Goal: Check status: Check status

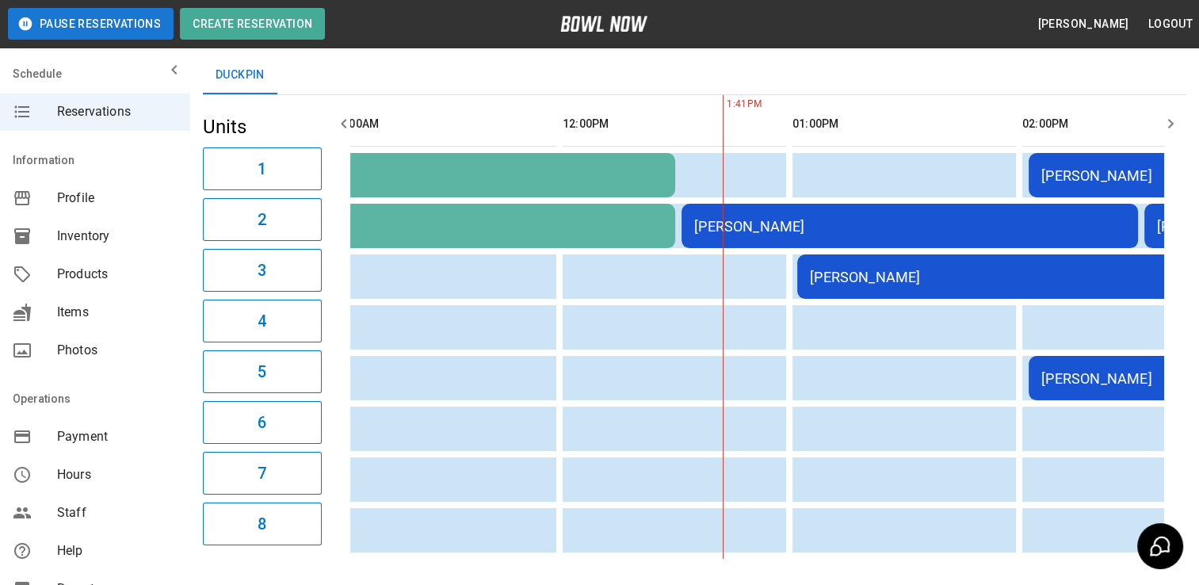
scroll to position [0, 417]
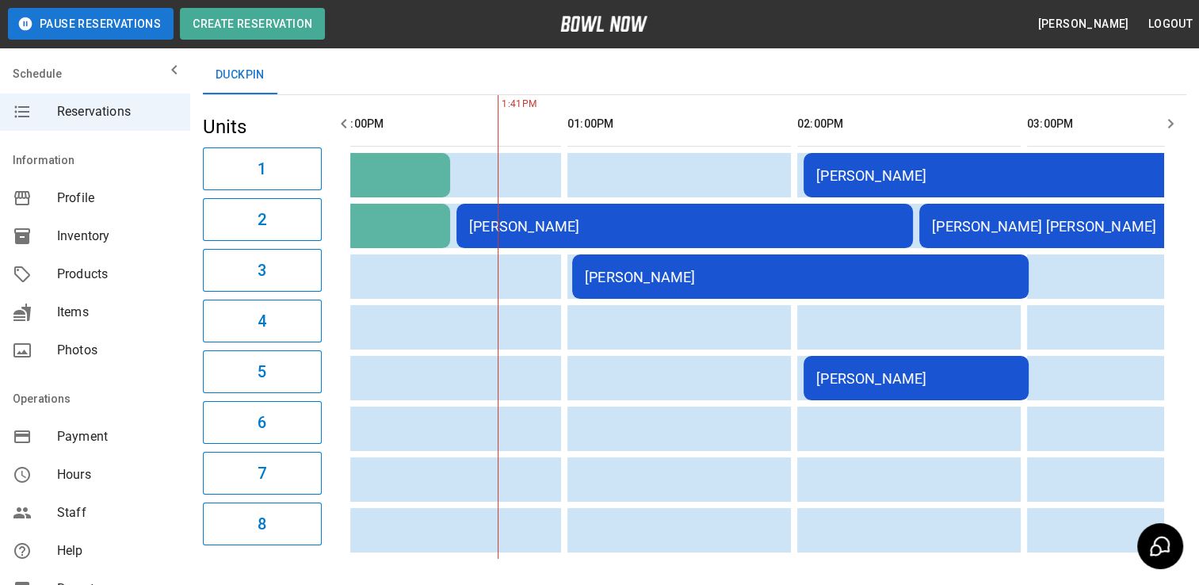
click at [744, 223] on div "[PERSON_NAME]" at bounding box center [684, 226] width 431 height 17
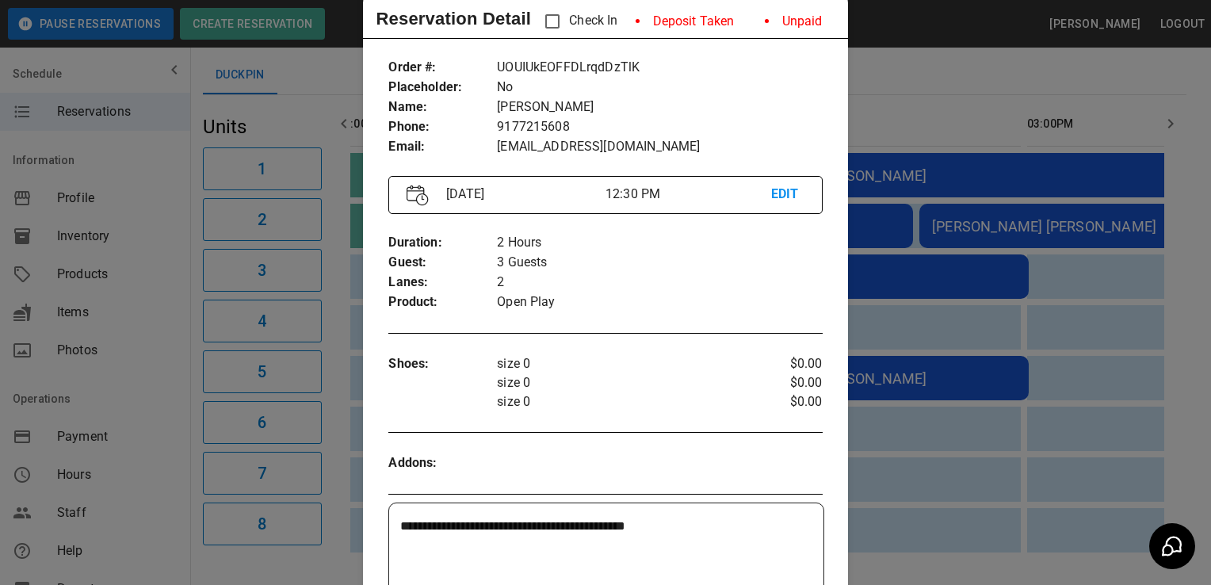
click at [991, 249] on div at bounding box center [605, 292] width 1211 height 585
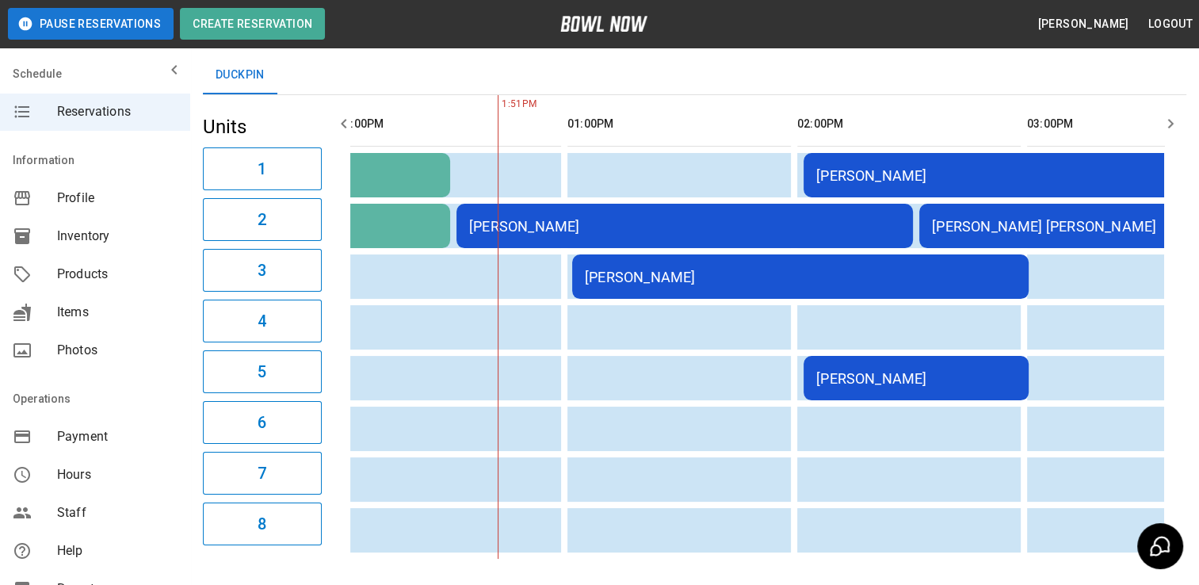
click at [763, 223] on div "[PERSON_NAME]" at bounding box center [684, 226] width 431 height 17
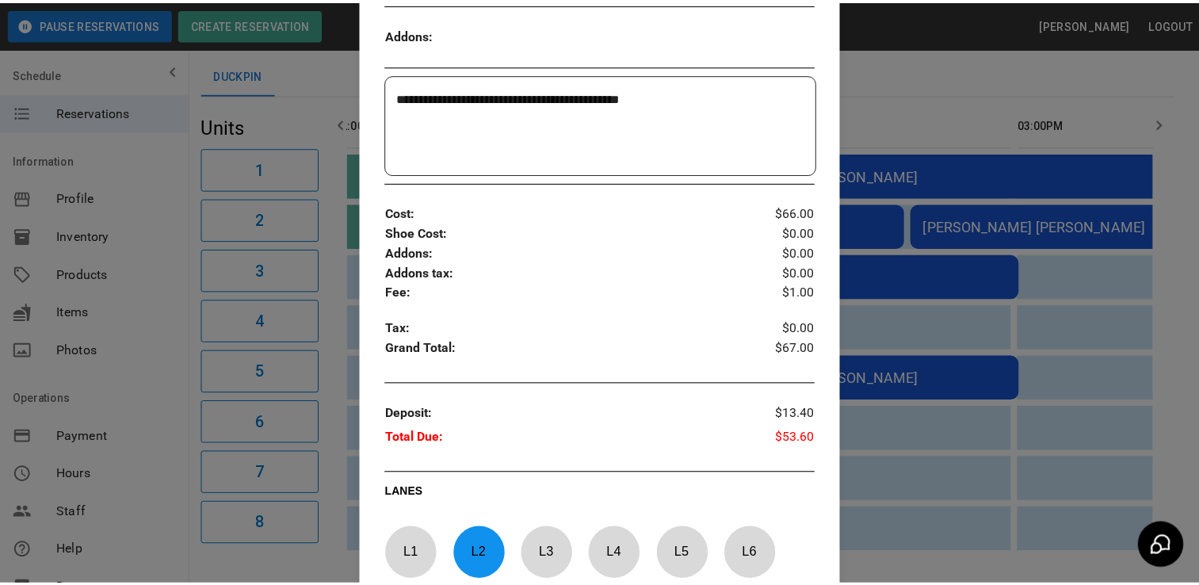
scroll to position [482, 0]
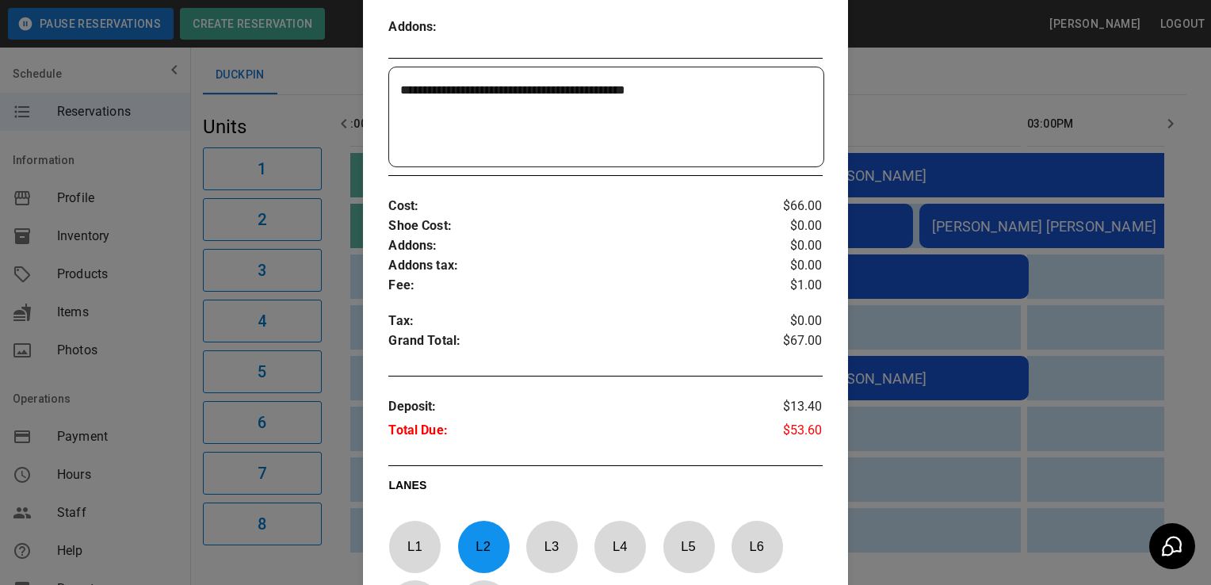
click at [953, 74] on div at bounding box center [605, 292] width 1211 height 585
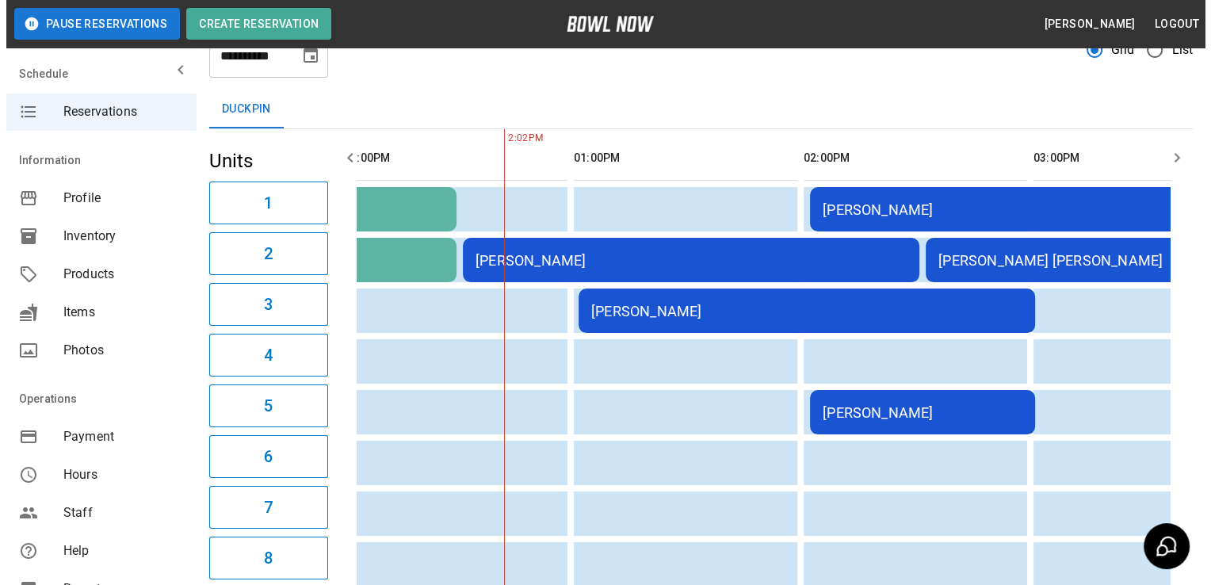
scroll to position [52, 0]
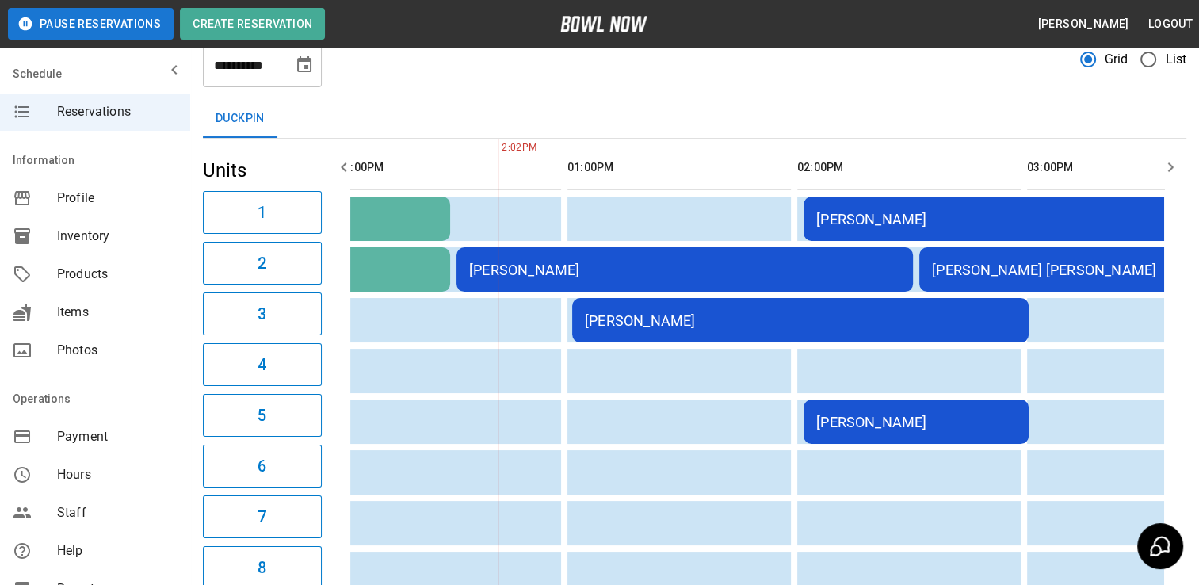
click at [683, 307] on td "[PERSON_NAME]" at bounding box center [800, 320] width 456 height 44
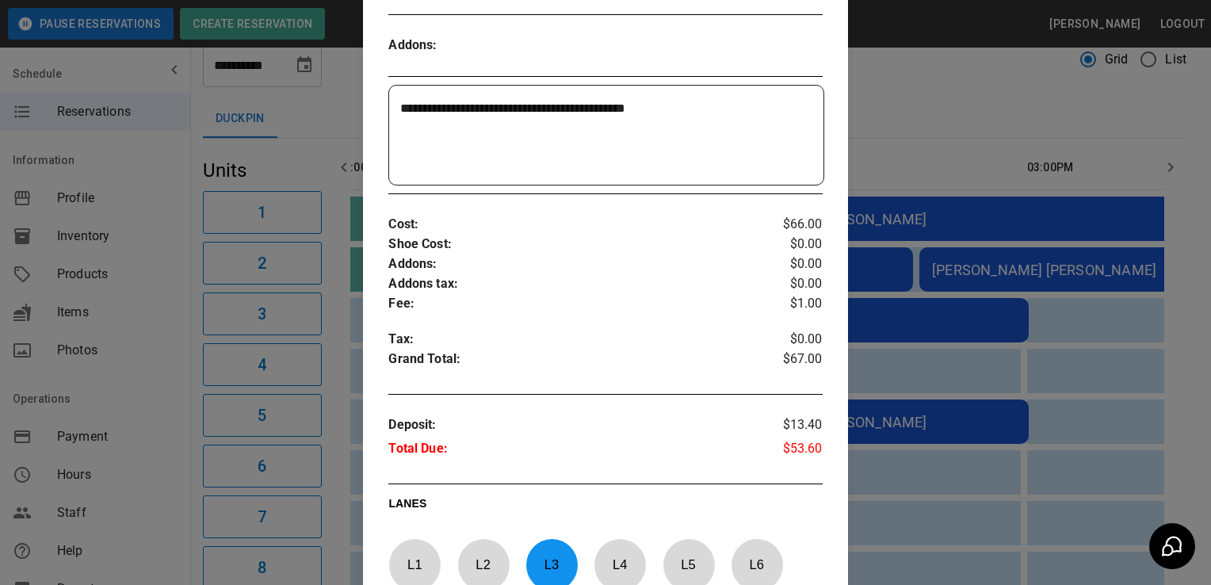
scroll to position [482, 0]
click at [1020, 160] on div at bounding box center [605, 292] width 1211 height 585
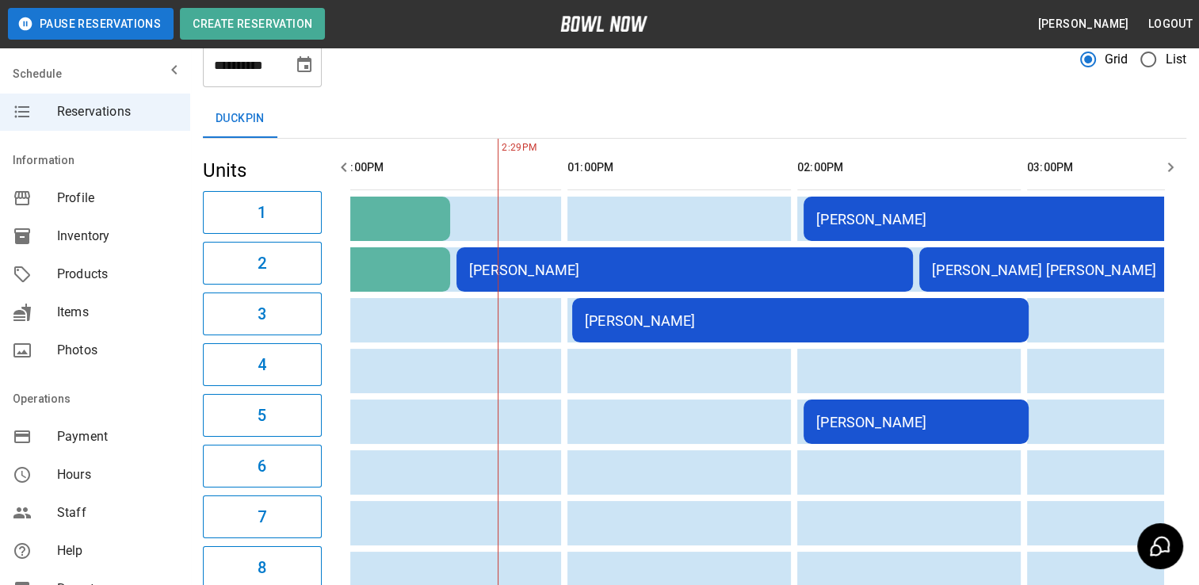
click at [1025, 271] on div "[PERSON_NAME] [PERSON_NAME]" at bounding box center [1147, 270] width 431 height 17
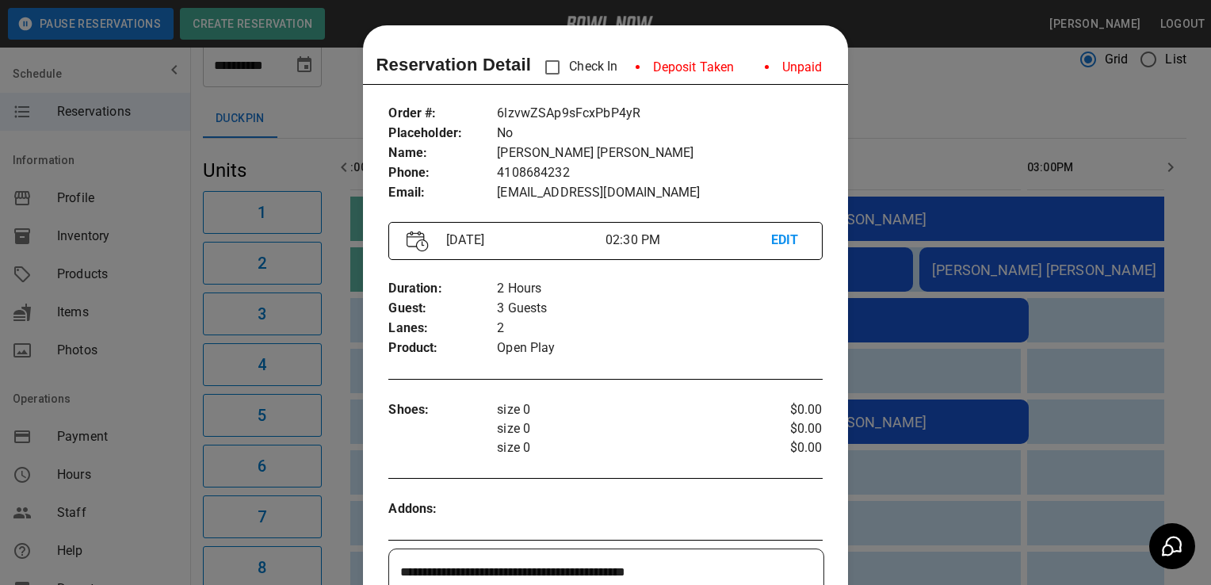
scroll to position [25, 0]
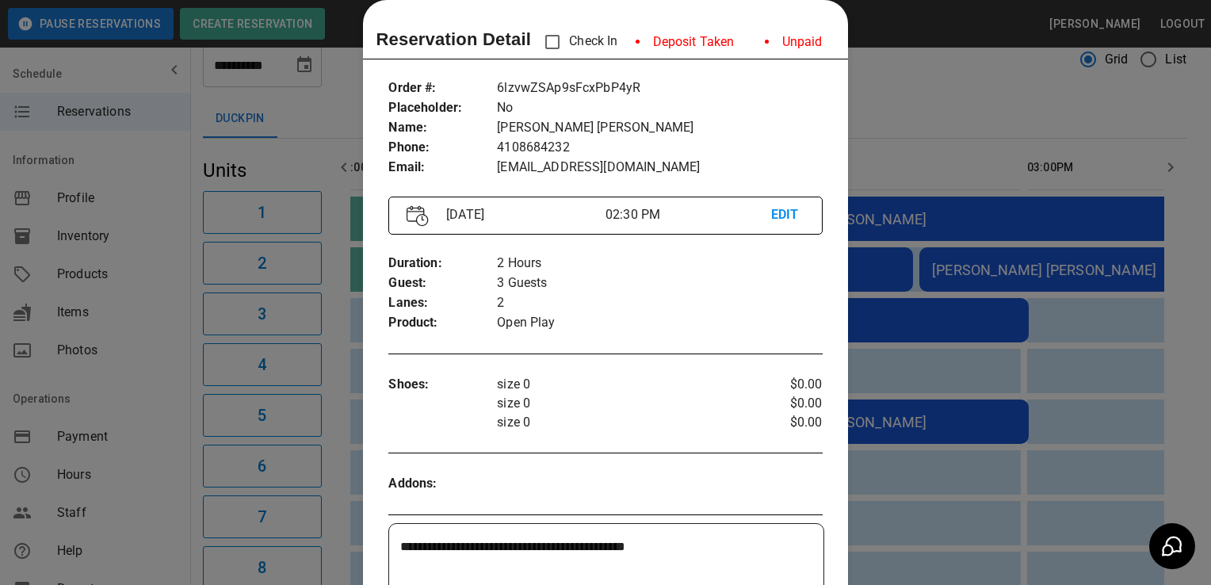
click at [994, 116] on div at bounding box center [605, 292] width 1211 height 585
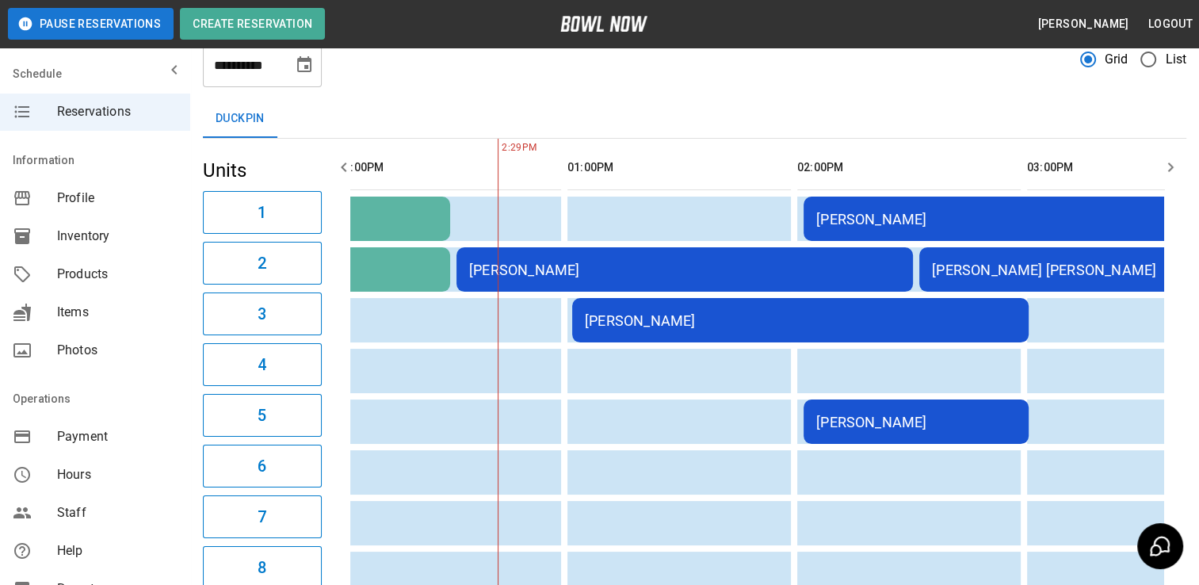
click at [1002, 227] on td "[PERSON_NAME]" at bounding box center [1090, 219] width 572 height 44
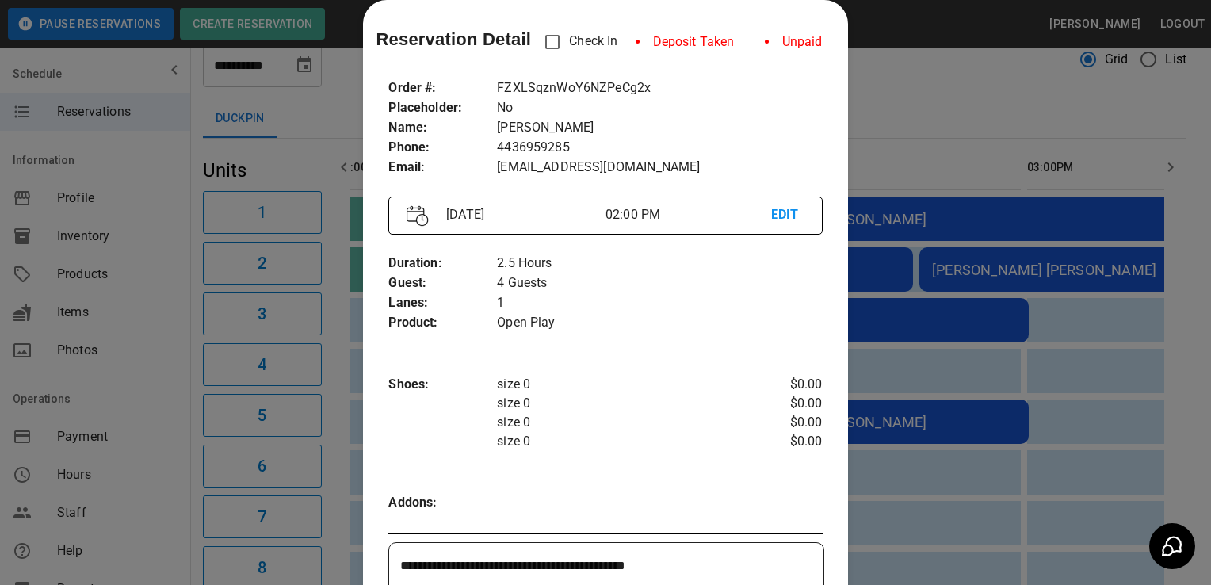
click at [1012, 193] on div at bounding box center [605, 292] width 1211 height 585
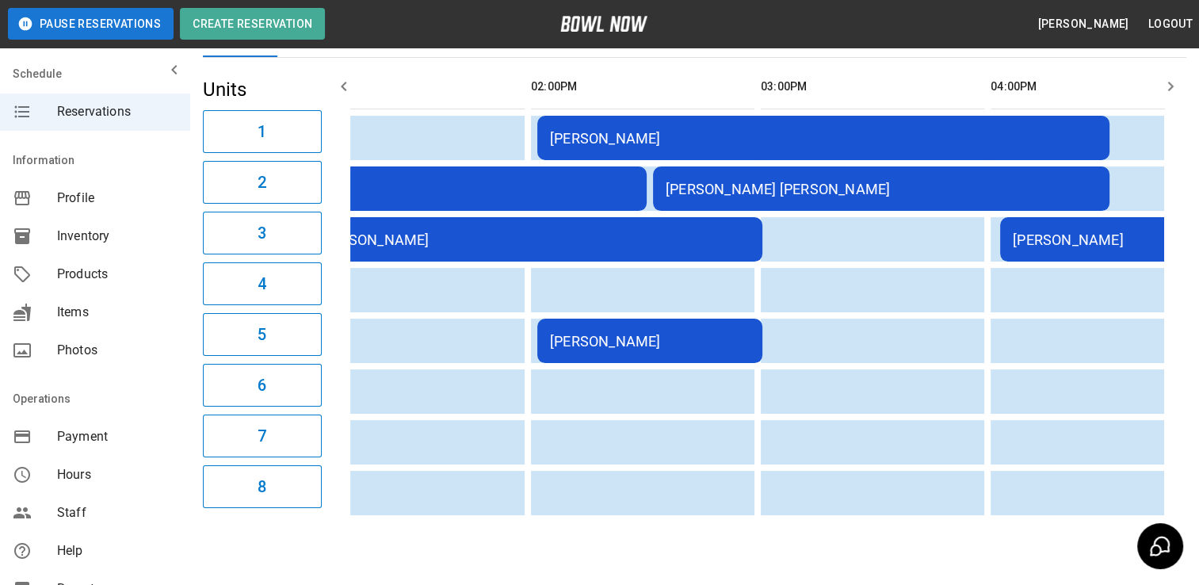
scroll to position [0, 784]
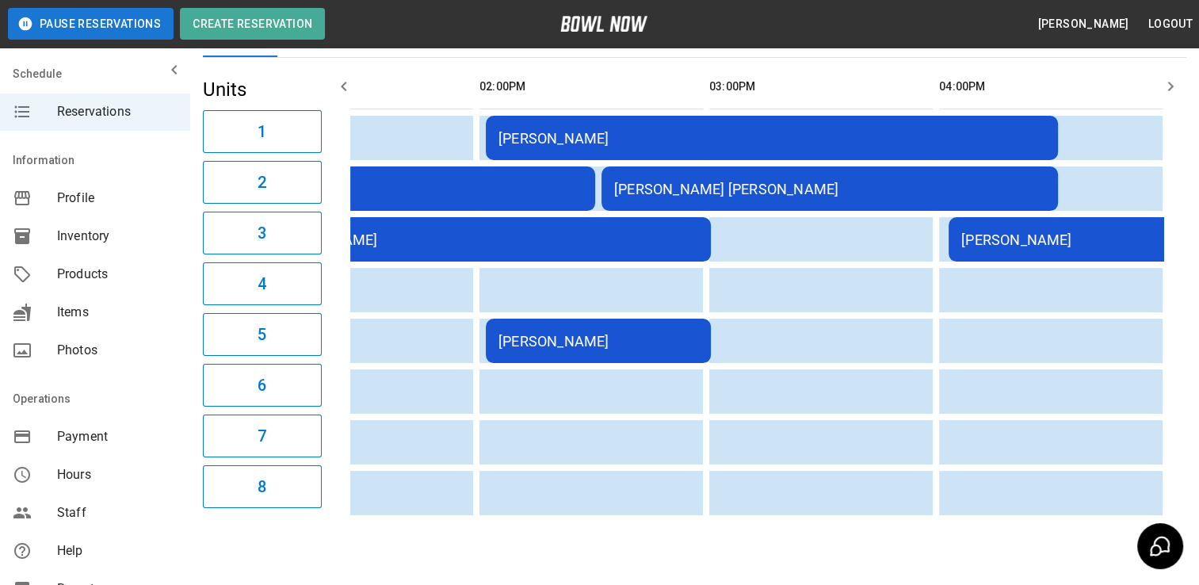
click at [862, 533] on div "**********" at bounding box center [694, 226] width 1009 height 616
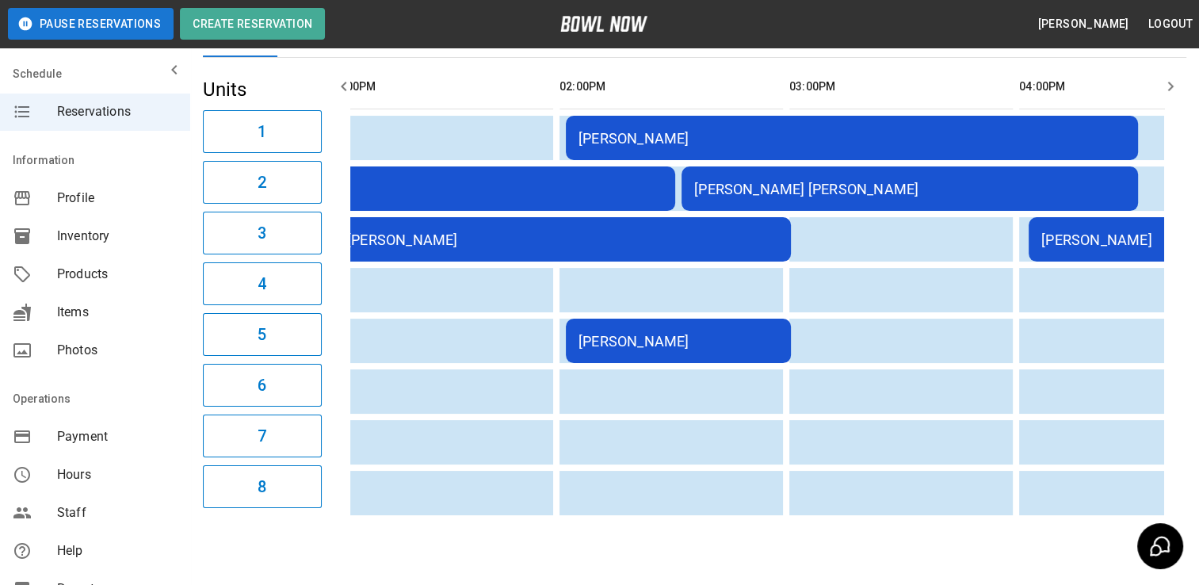
scroll to position [0, 653]
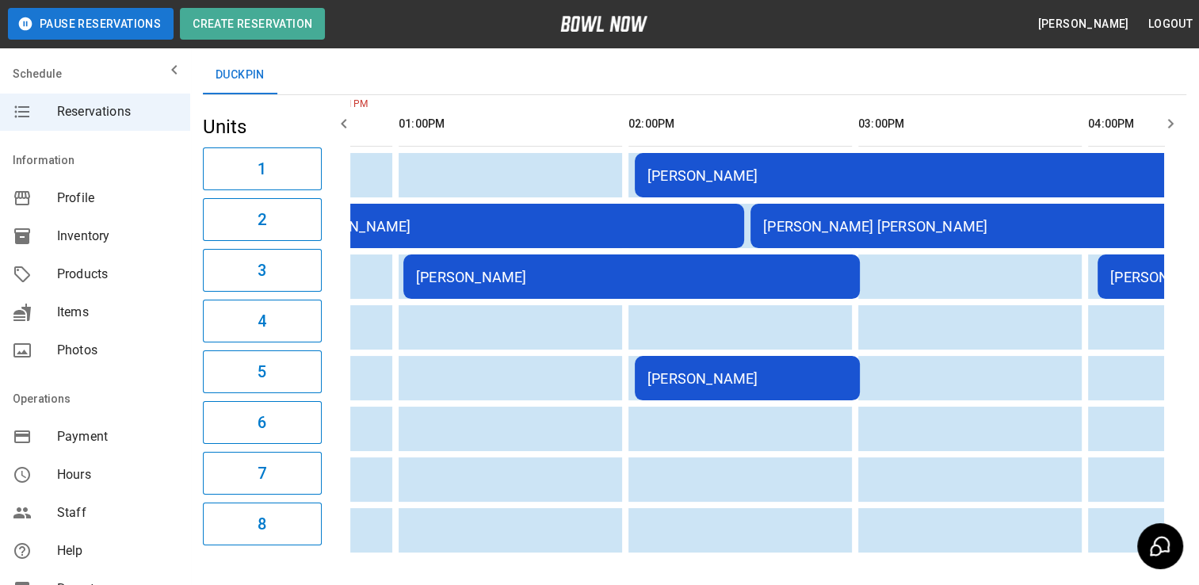
click at [1025, 220] on div "[PERSON_NAME] [PERSON_NAME]" at bounding box center [978, 226] width 431 height 17
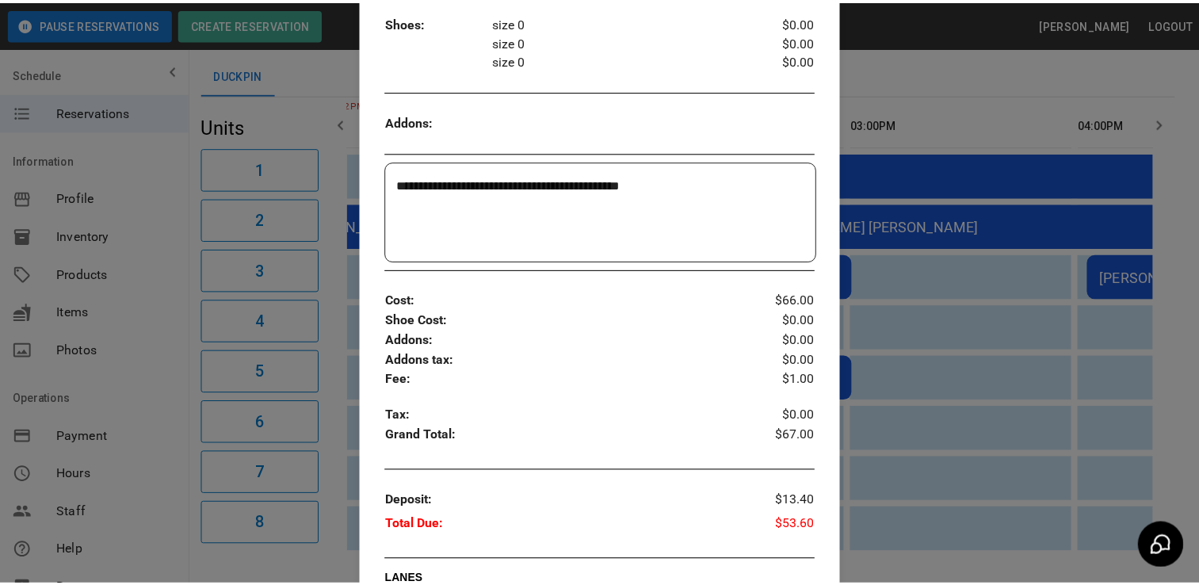
scroll to position [391, 0]
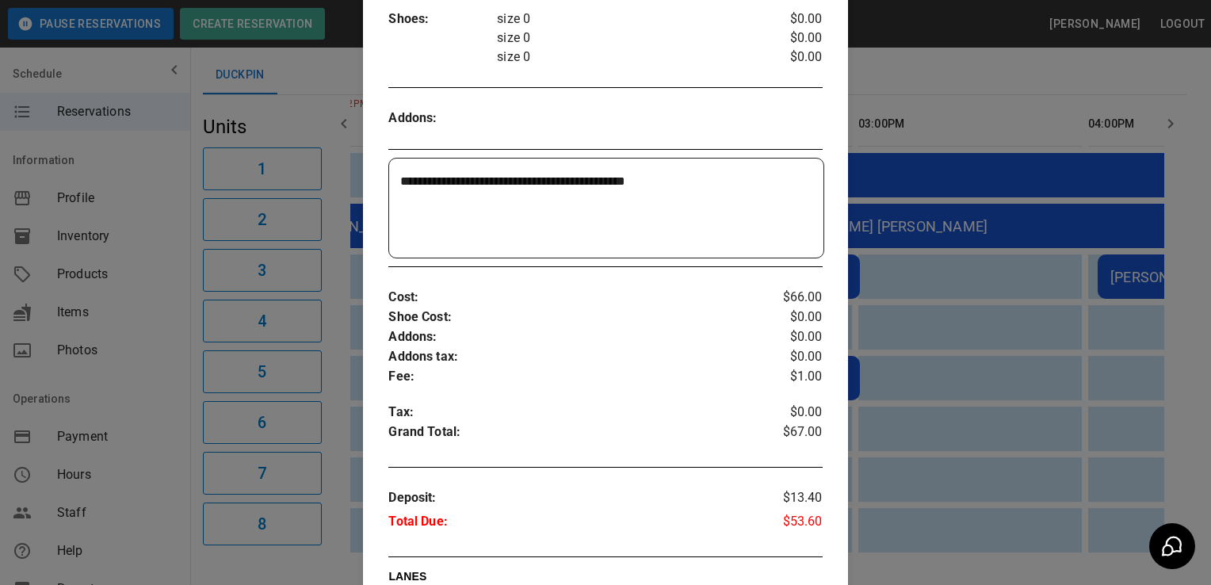
click at [1024, 371] on div at bounding box center [605, 292] width 1211 height 585
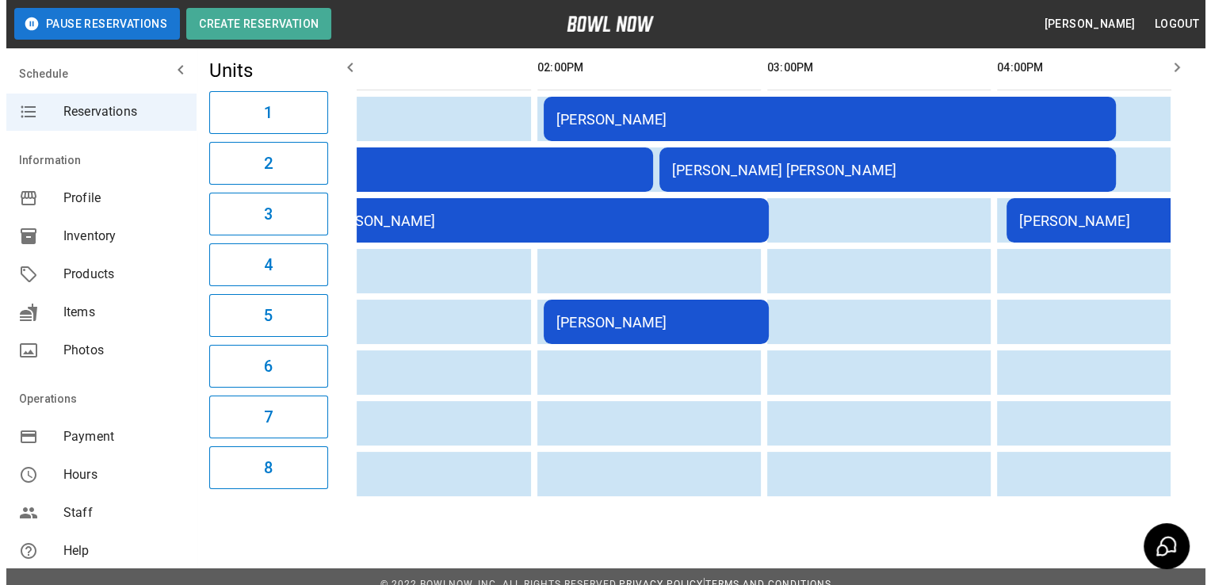
scroll to position [0, 707]
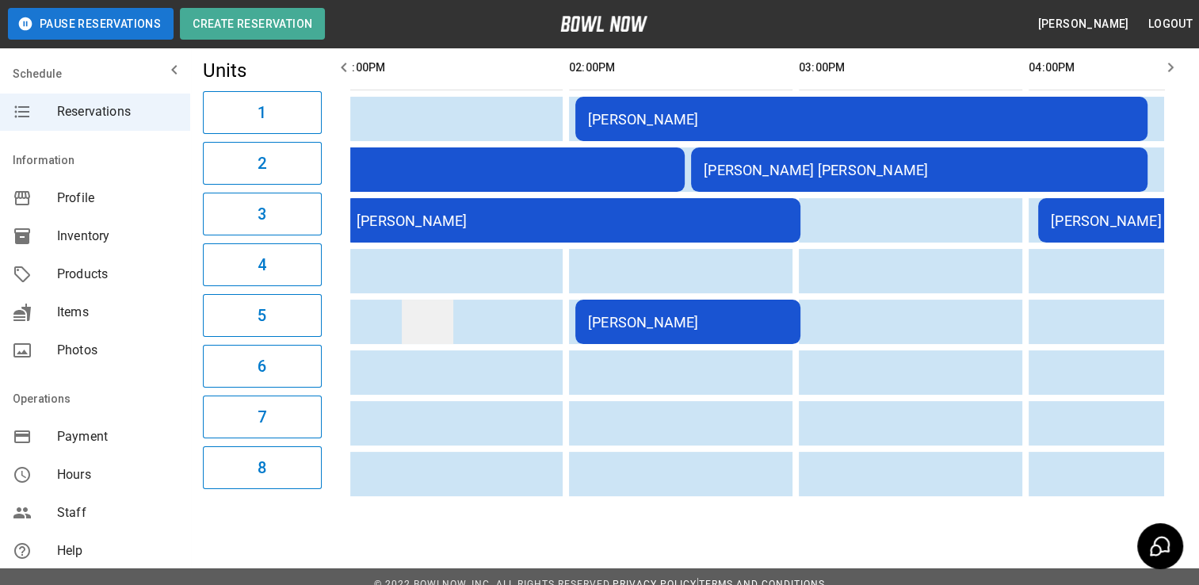
click at [441, 339] on td "sticky table" at bounding box center [428, 322] width 52 height 44
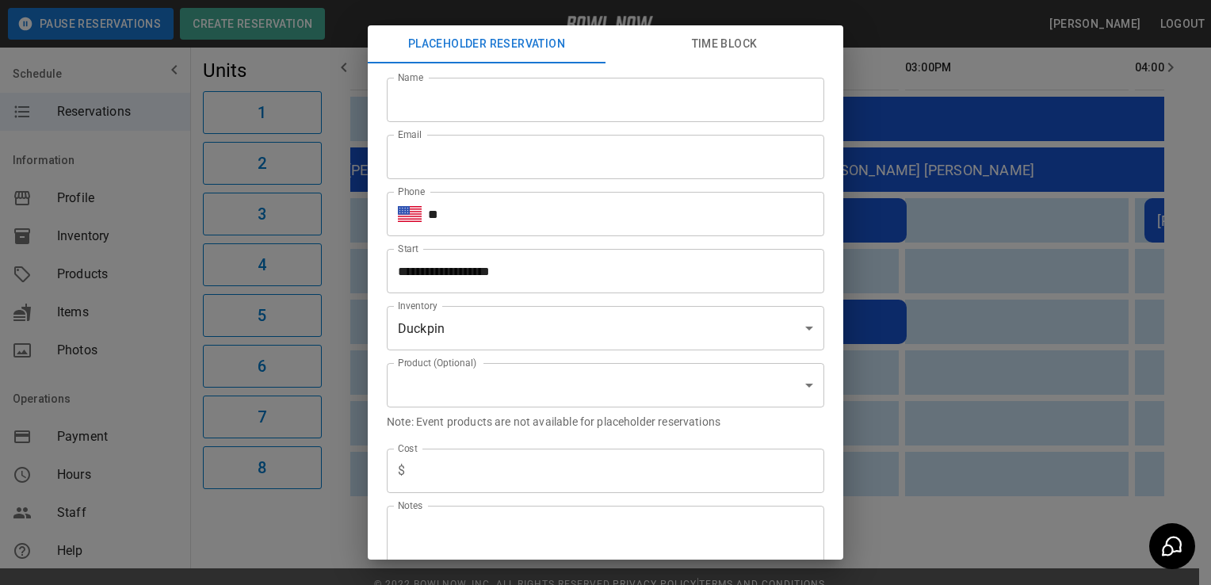
scroll to position [0, 597]
click at [935, 352] on div "**********" at bounding box center [605, 292] width 1211 height 585
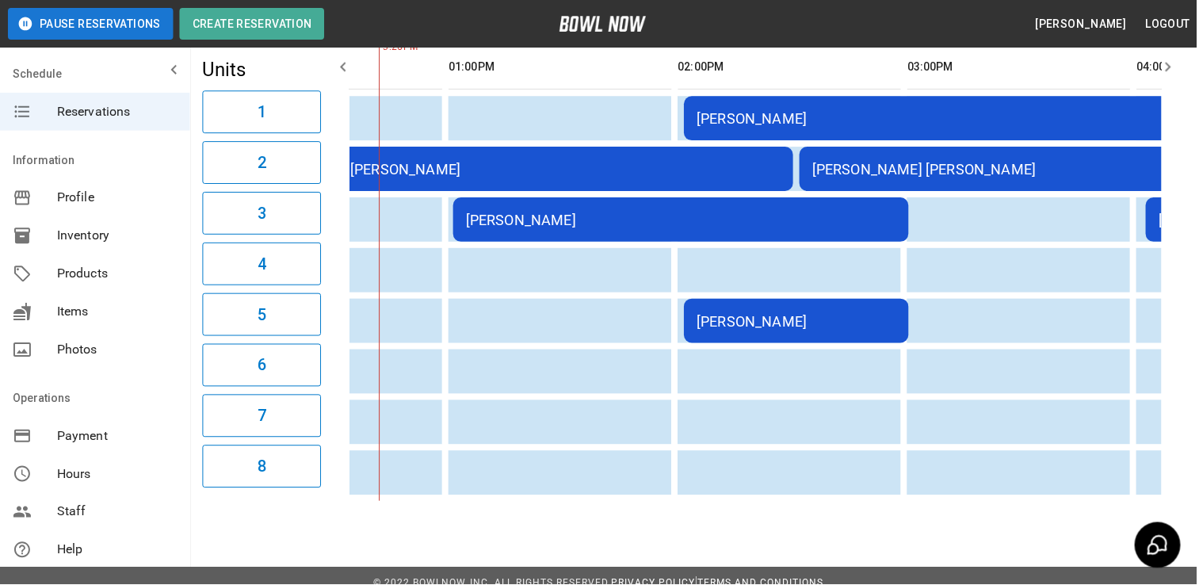
click at [871, 314] on div "[PERSON_NAME]" at bounding box center [798, 322] width 200 height 17
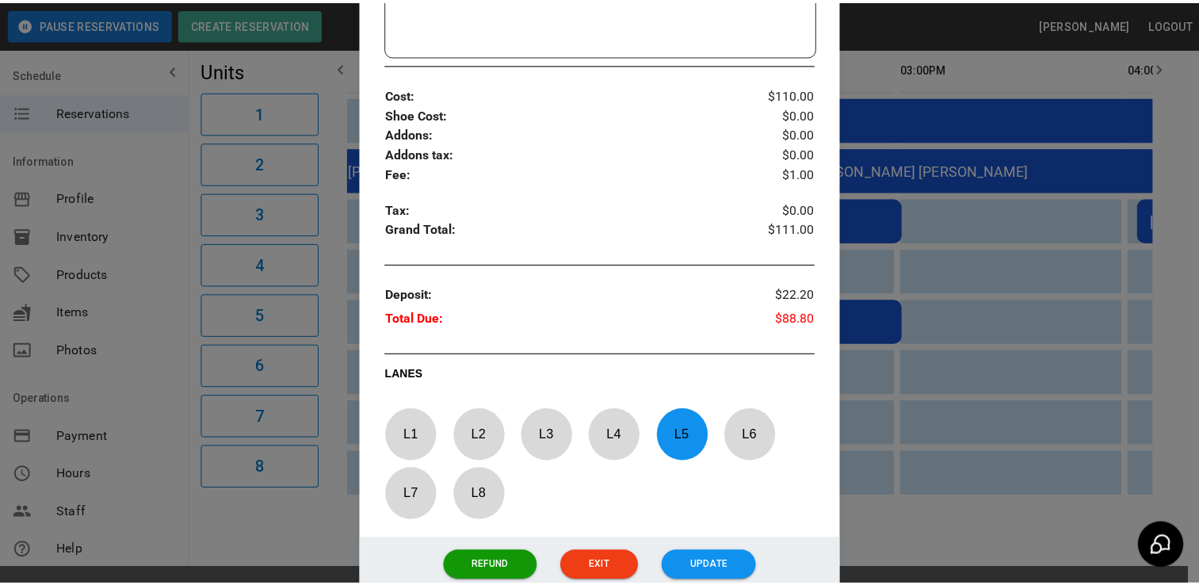
scroll to position [650, 0]
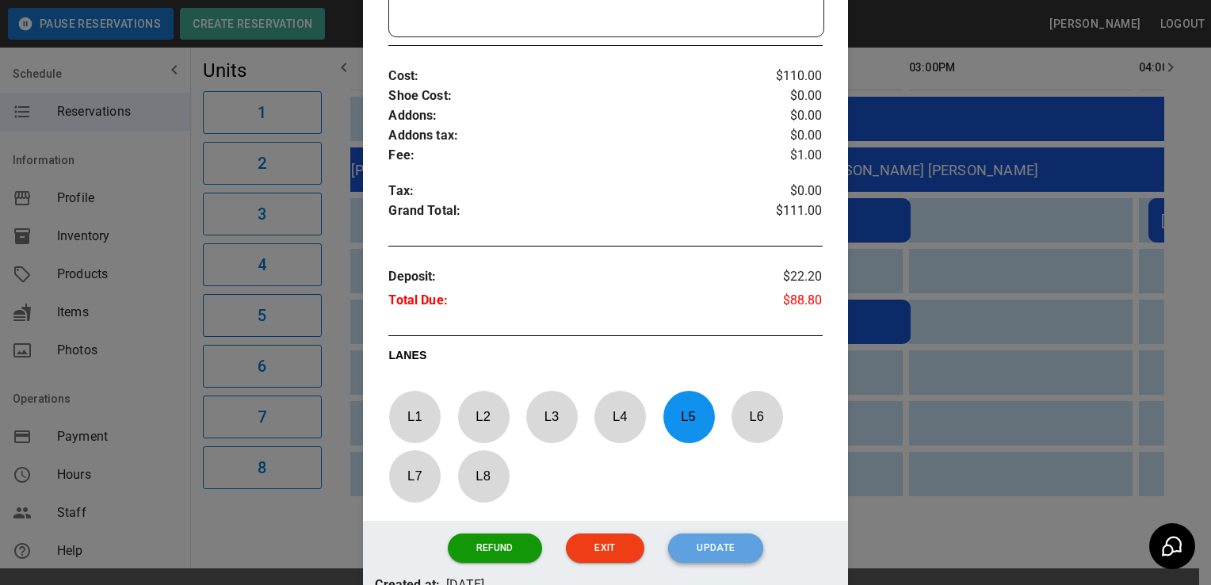
click at [690, 537] on button "Update" at bounding box center [715, 547] width 95 height 29
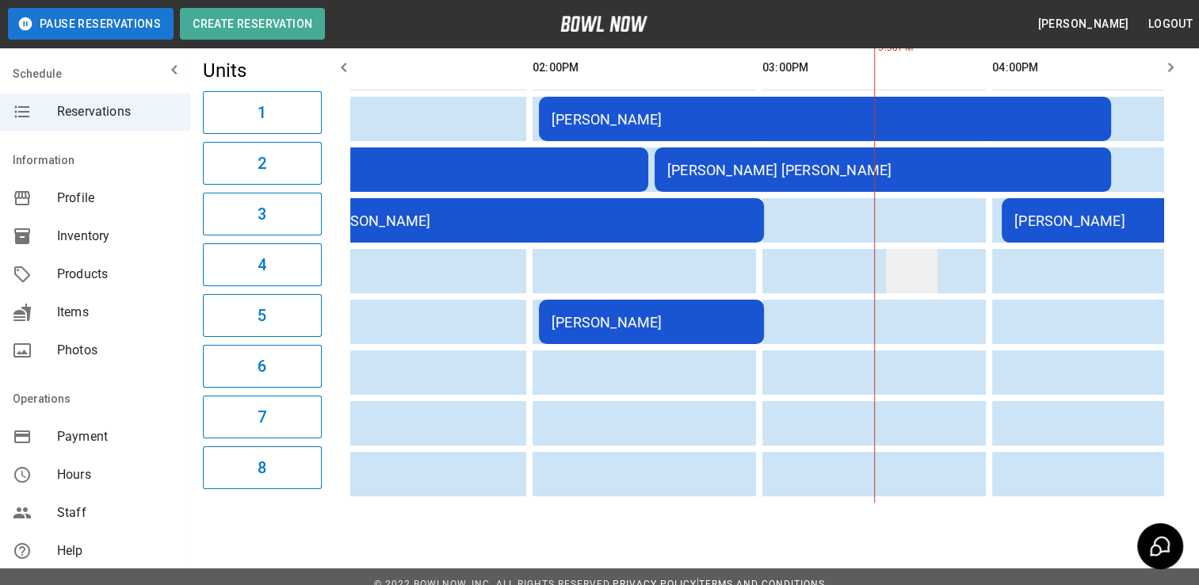
scroll to position [0, 514]
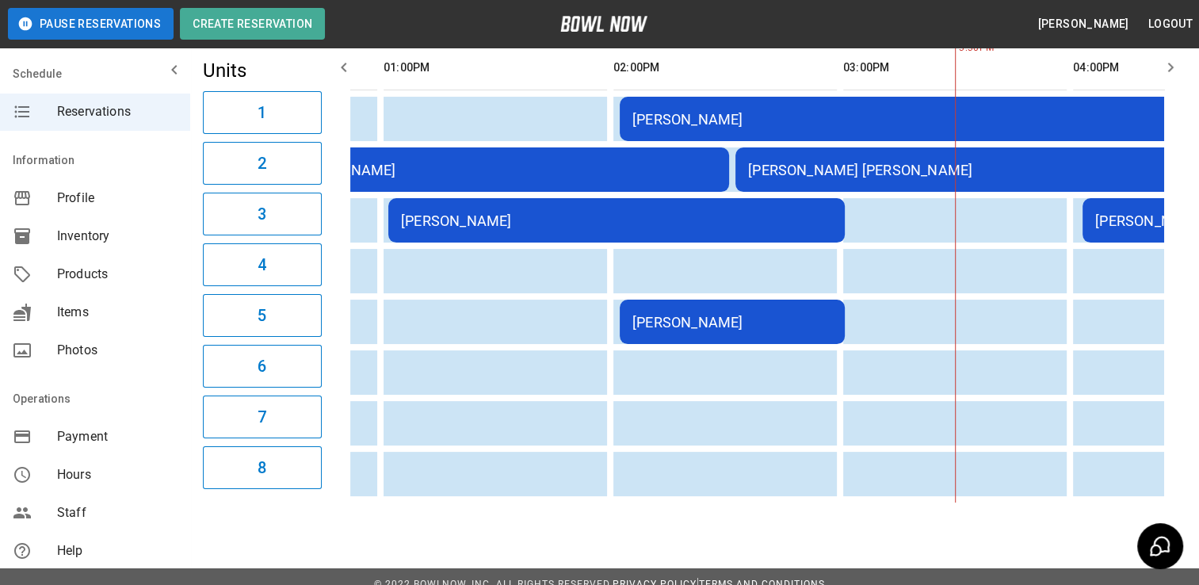
click at [701, 319] on div "[PERSON_NAME]" at bounding box center [732, 322] width 200 height 17
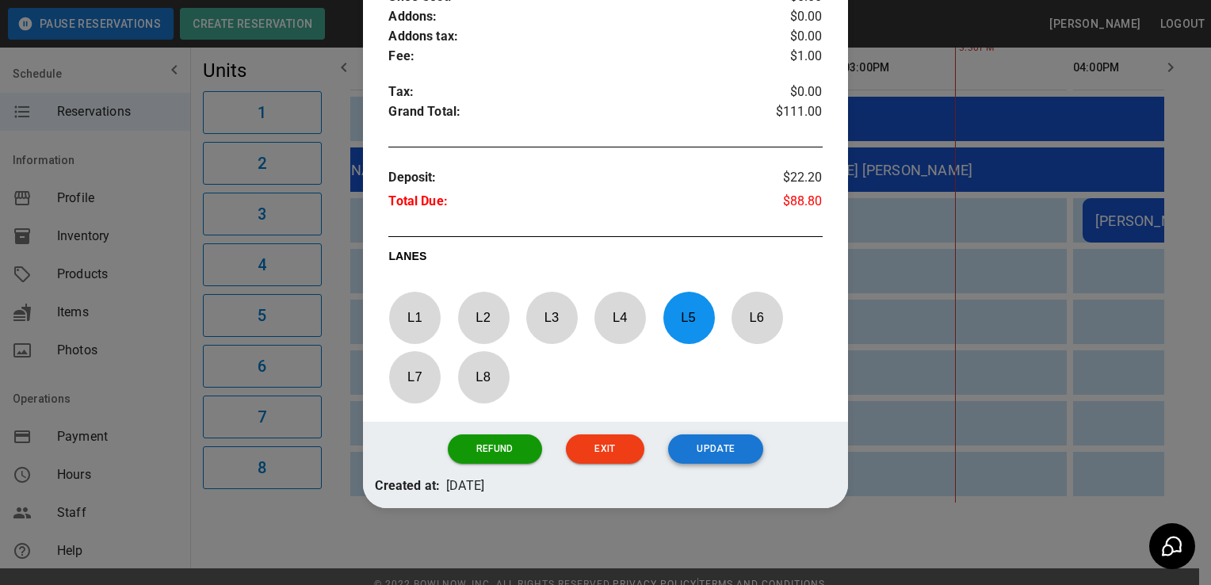
click at [695, 445] on button "Update" at bounding box center [715, 448] width 95 height 29
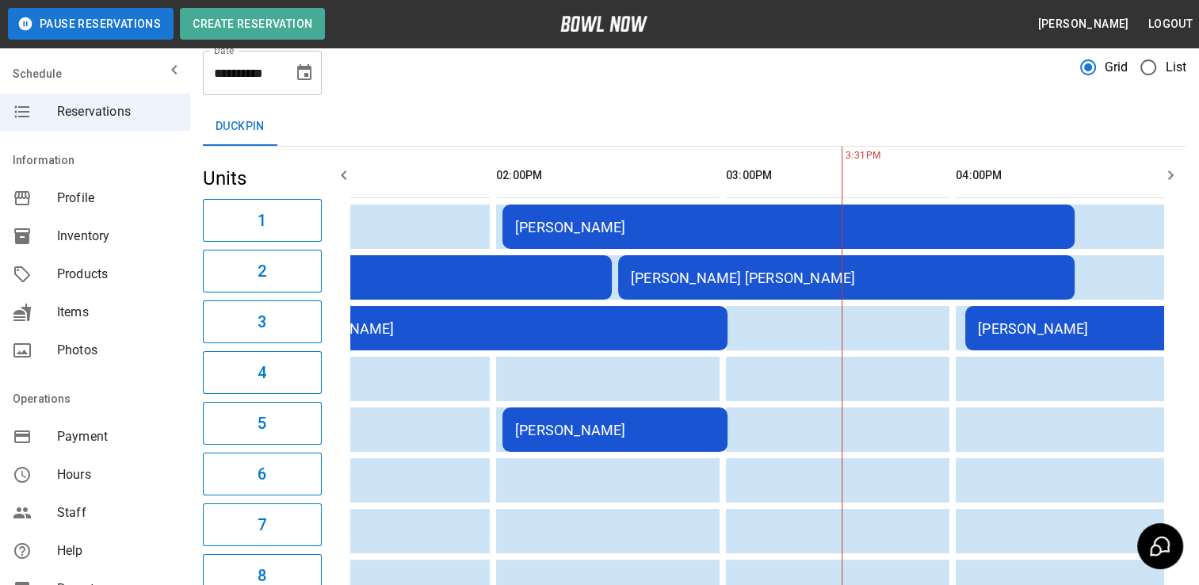
click at [747, 289] on td "[PERSON_NAME] [PERSON_NAME]" at bounding box center [846, 277] width 456 height 44
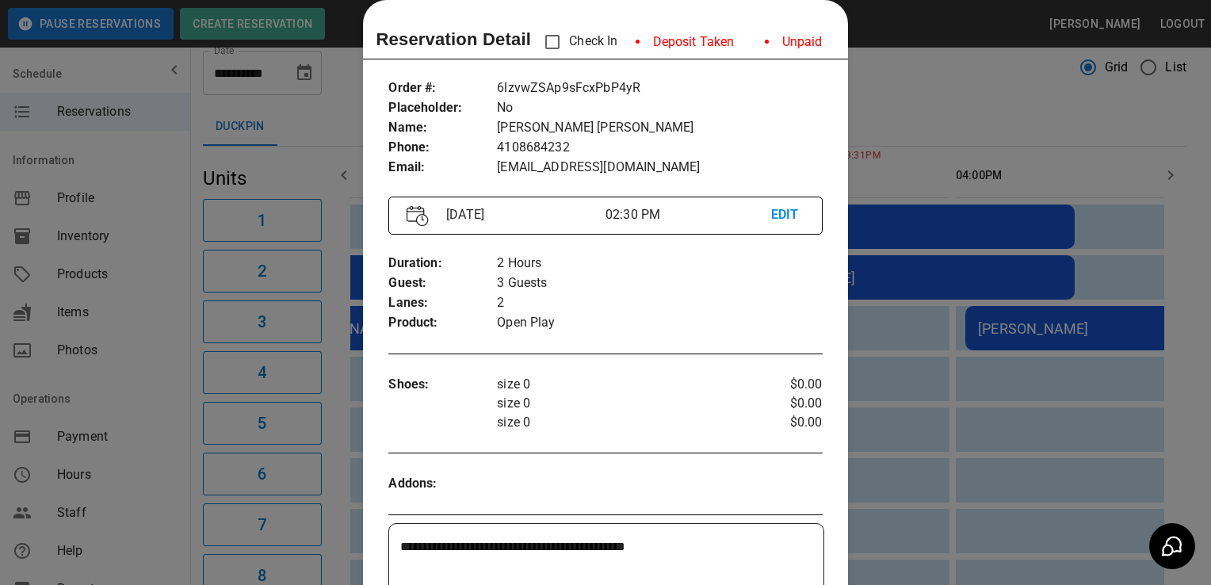
click at [925, 322] on div at bounding box center [605, 292] width 1211 height 585
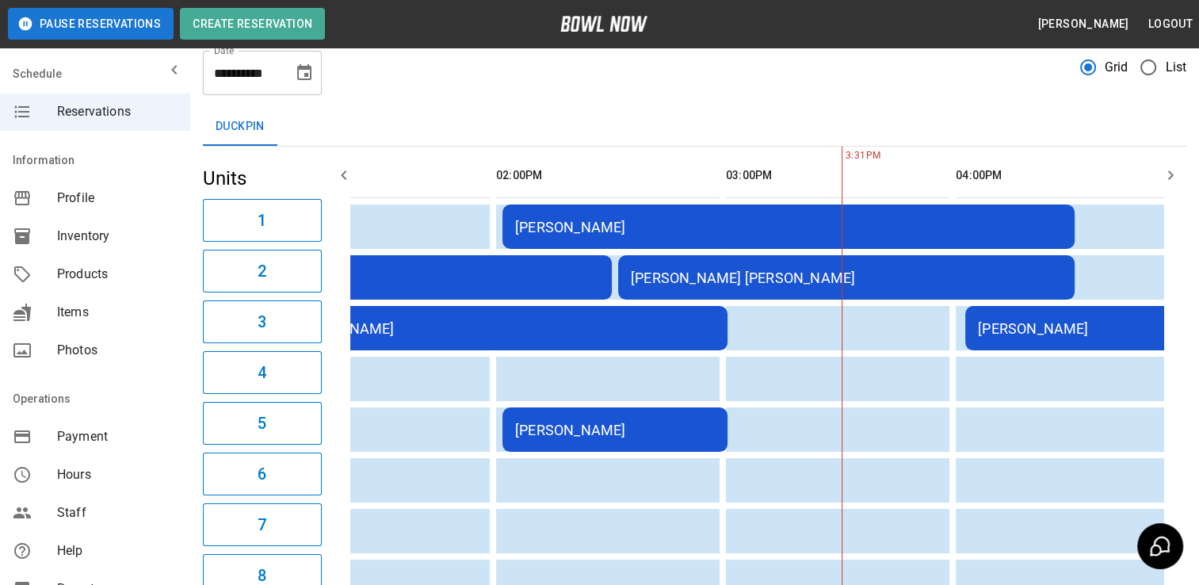
click at [853, 276] on div "[PERSON_NAME] [PERSON_NAME]" at bounding box center [846, 277] width 431 height 17
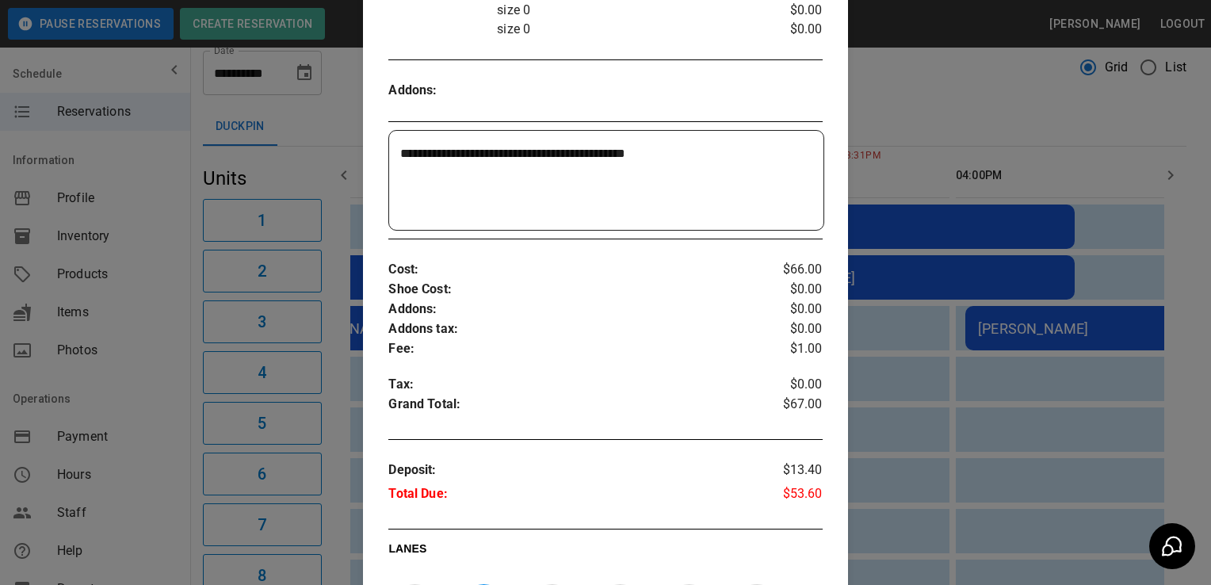
click at [1125, 279] on div at bounding box center [605, 292] width 1211 height 585
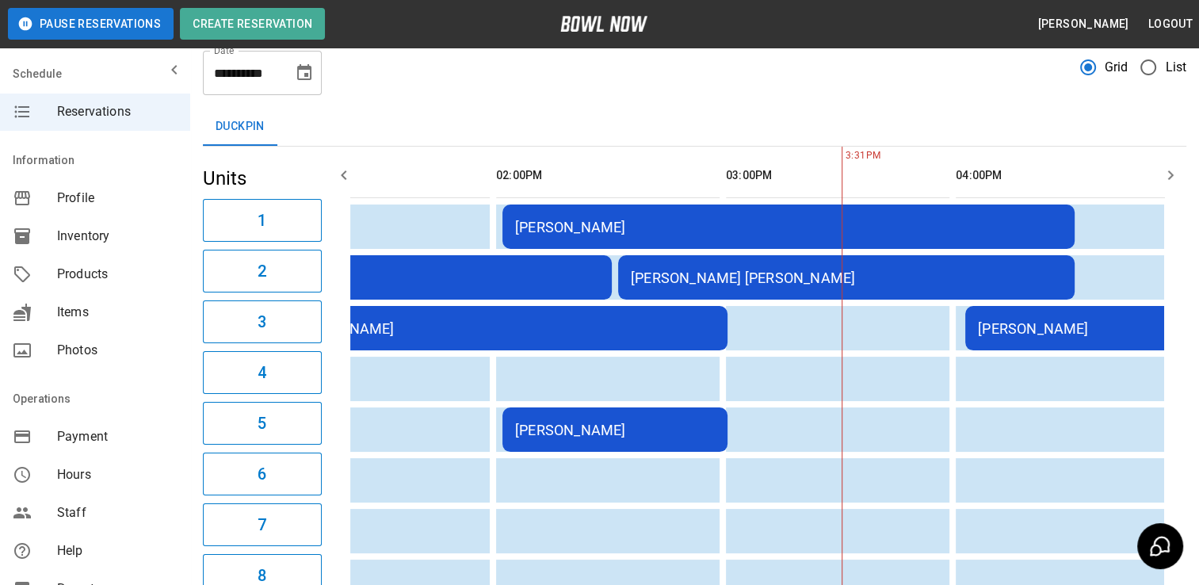
click at [969, 266] on td "[PERSON_NAME] [PERSON_NAME]" at bounding box center [846, 277] width 456 height 44
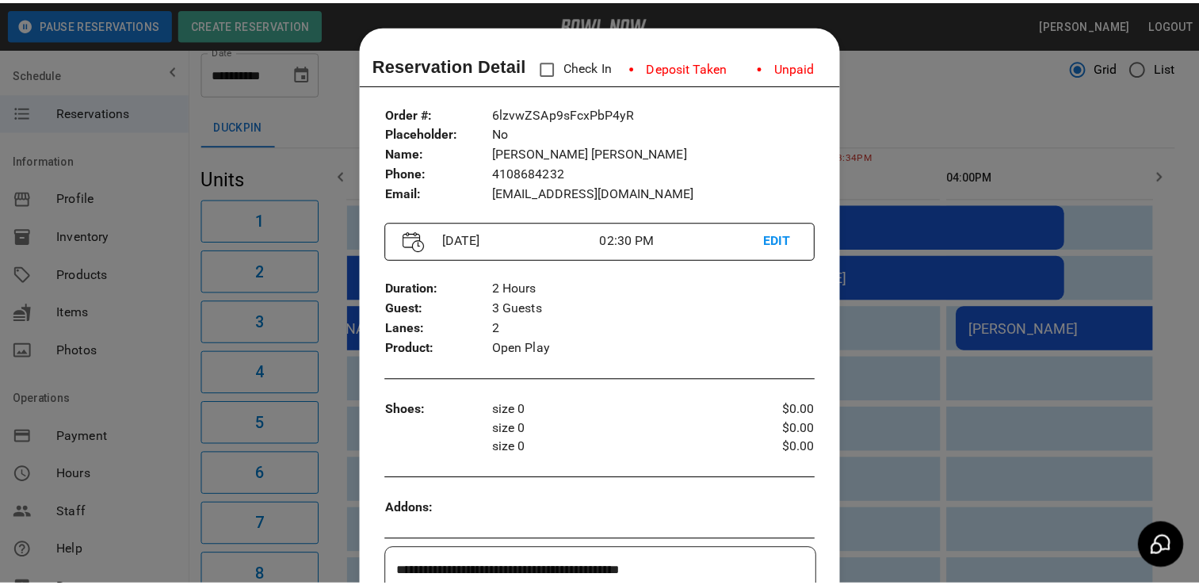
scroll to position [25, 0]
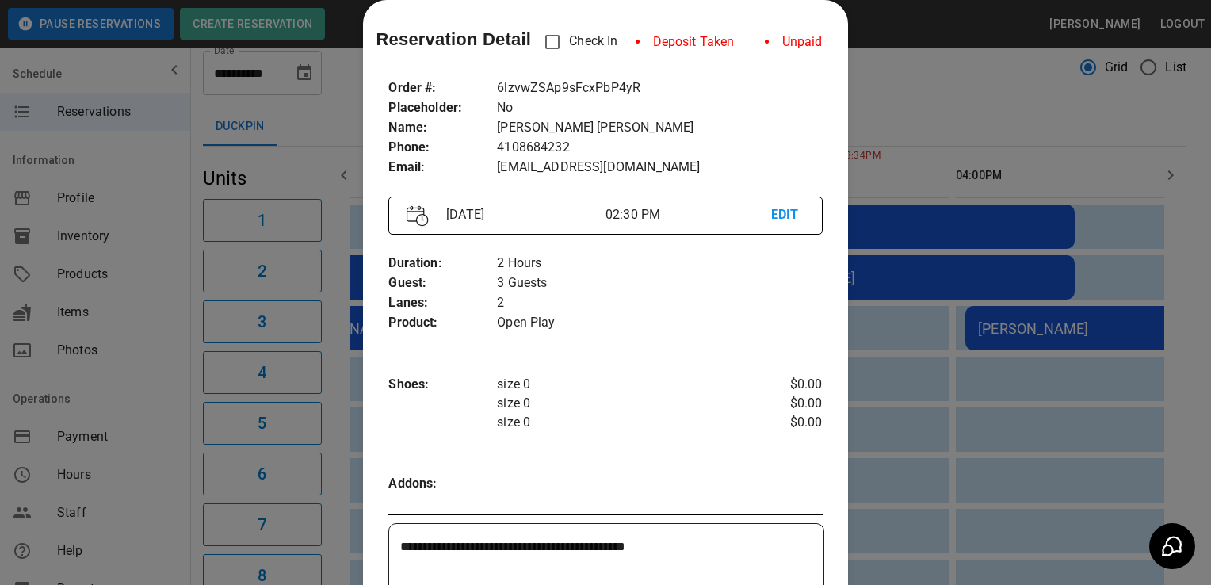
click at [926, 335] on div at bounding box center [605, 292] width 1211 height 585
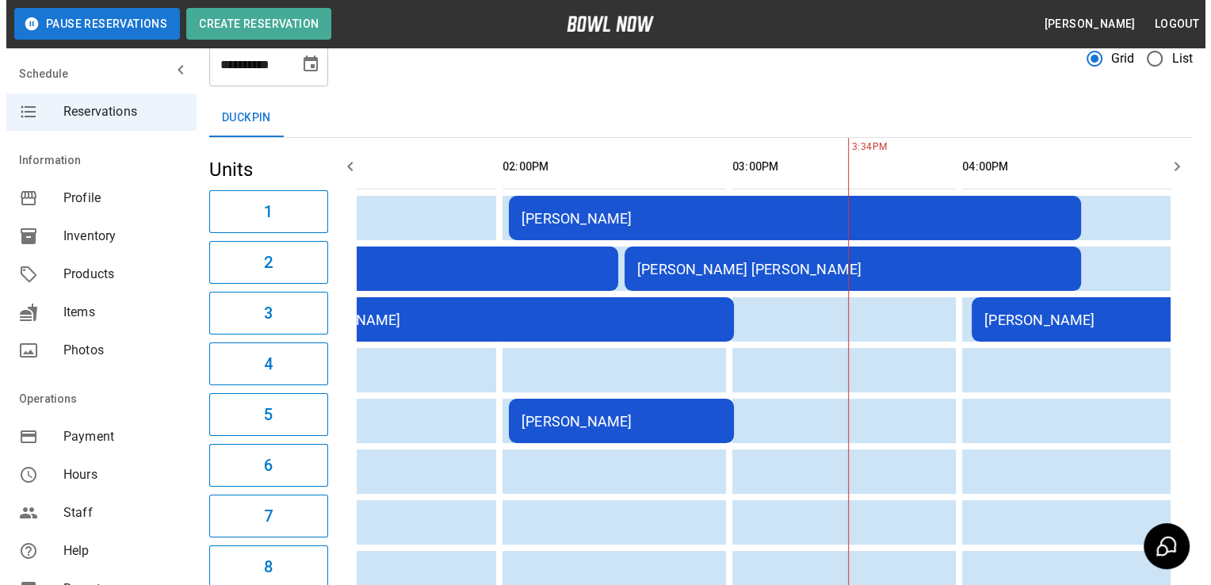
scroll to position [54, 0]
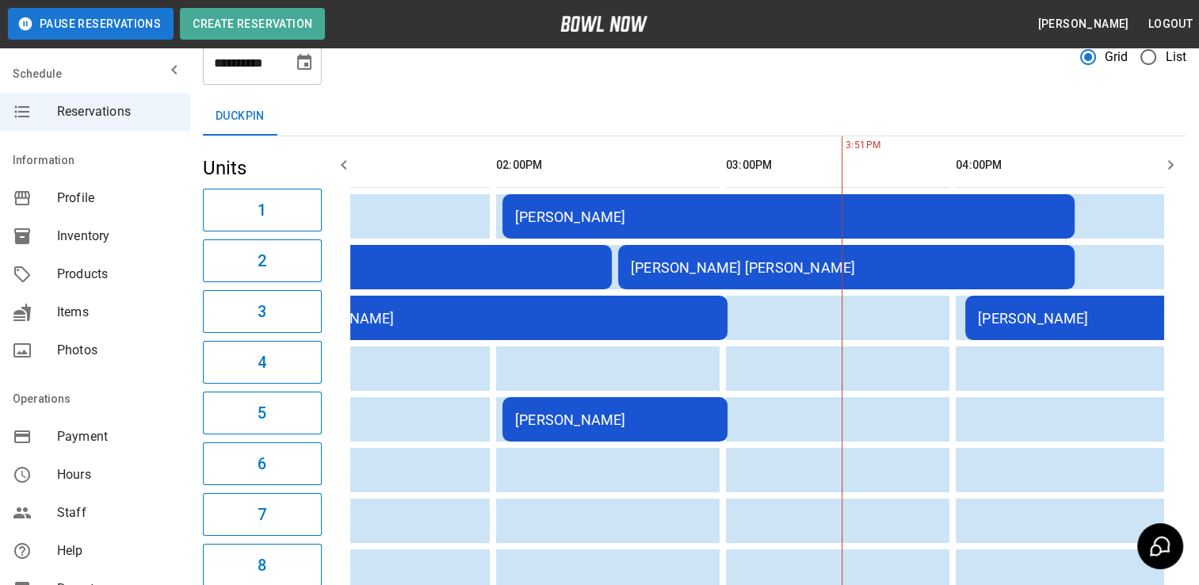
click at [1072, 323] on div "[PERSON_NAME]" at bounding box center [1078, 318] width 200 height 17
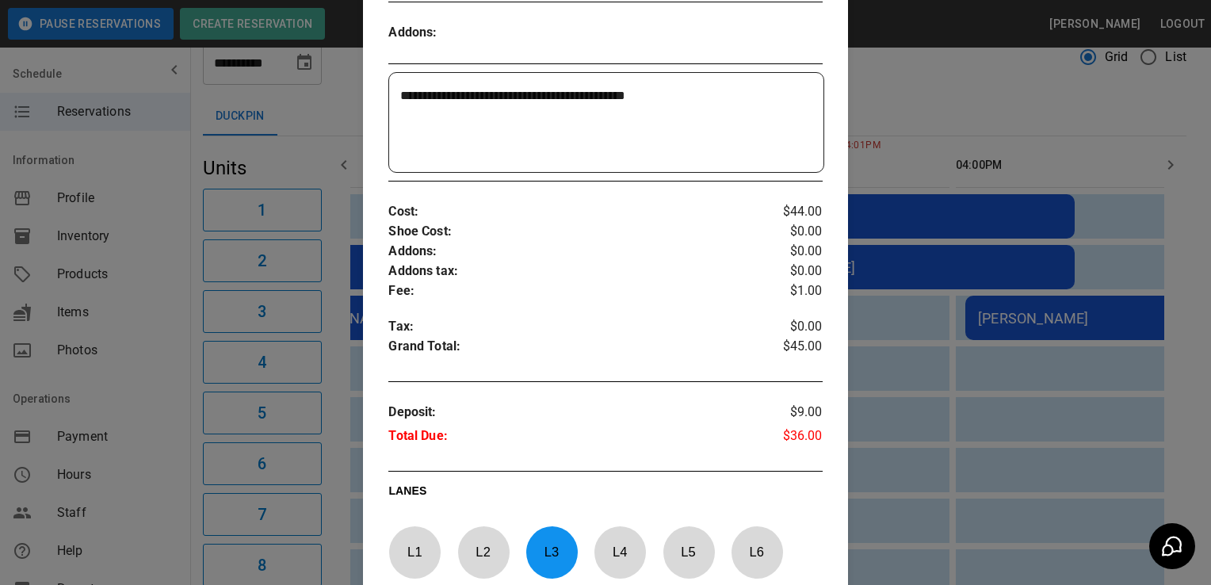
scroll to position [472, 0]
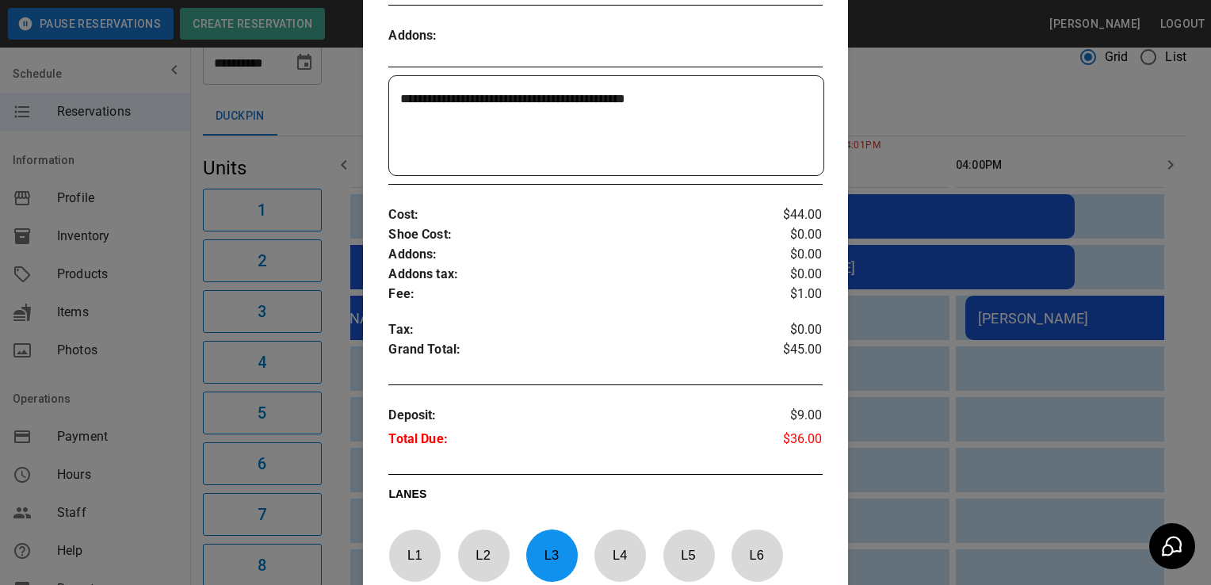
click at [859, 81] on div at bounding box center [605, 292] width 1211 height 585
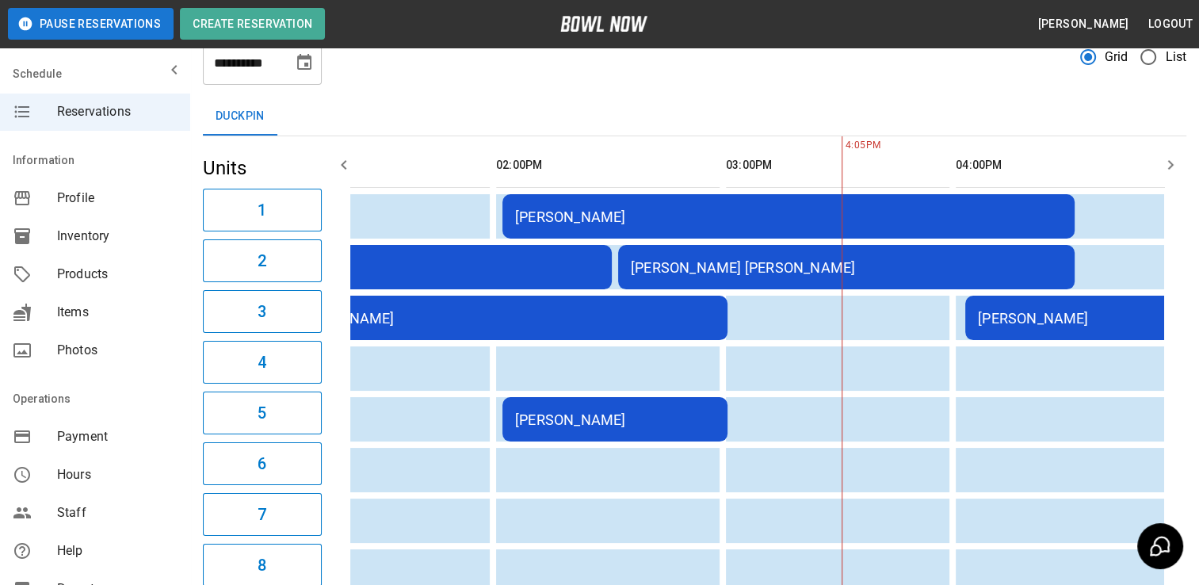
click at [822, 199] on td "[PERSON_NAME]" at bounding box center [788, 216] width 572 height 44
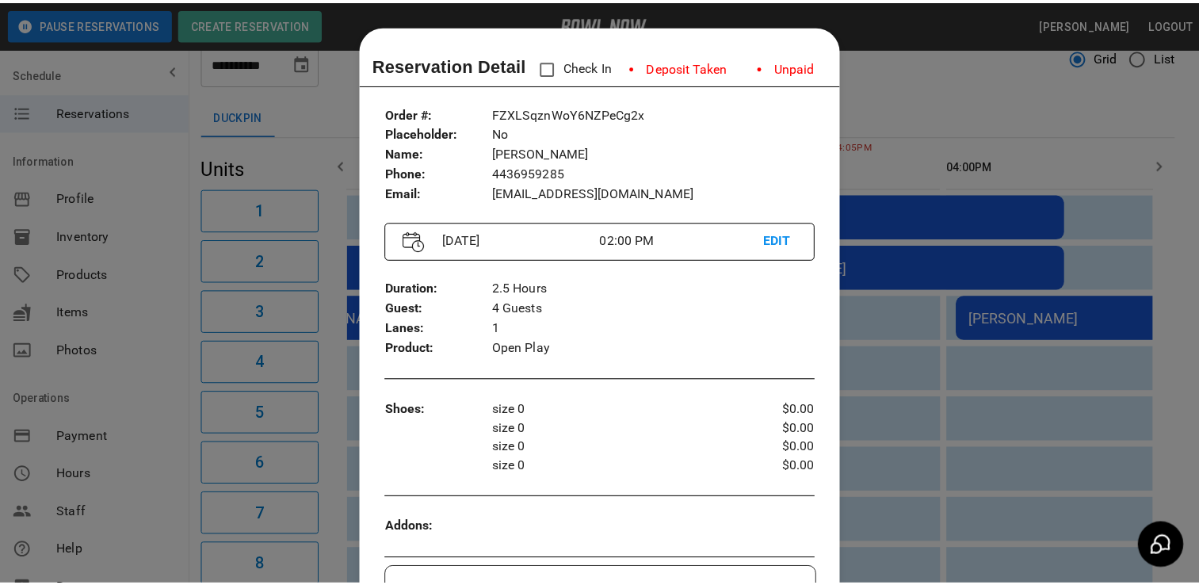
scroll to position [25, 0]
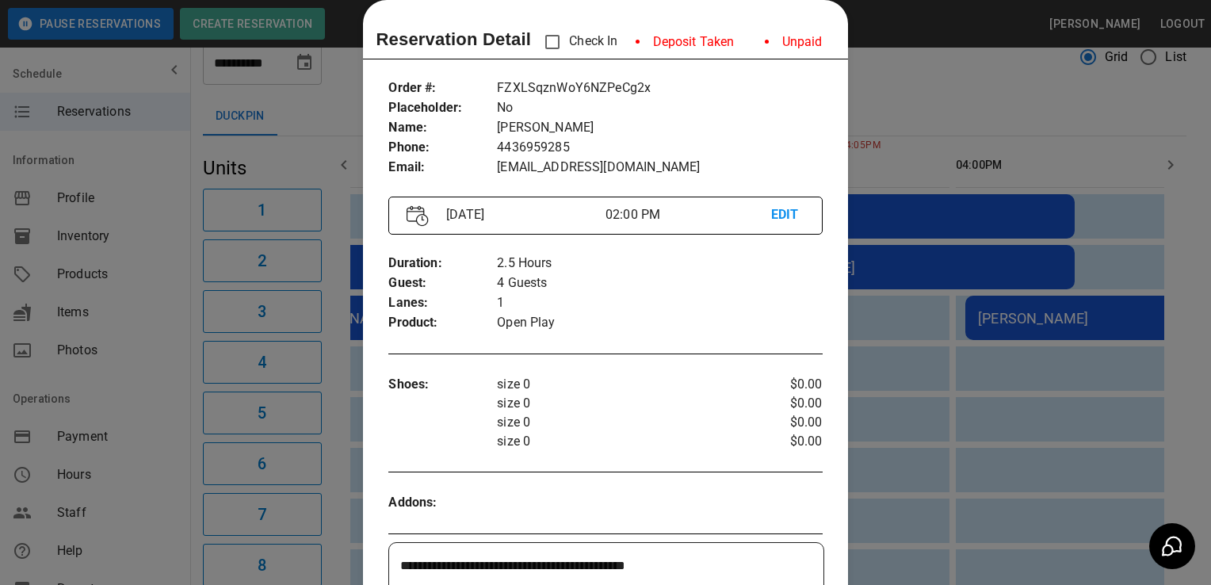
click at [929, 124] on div at bounding box center [605, 292] width 1211 height 585
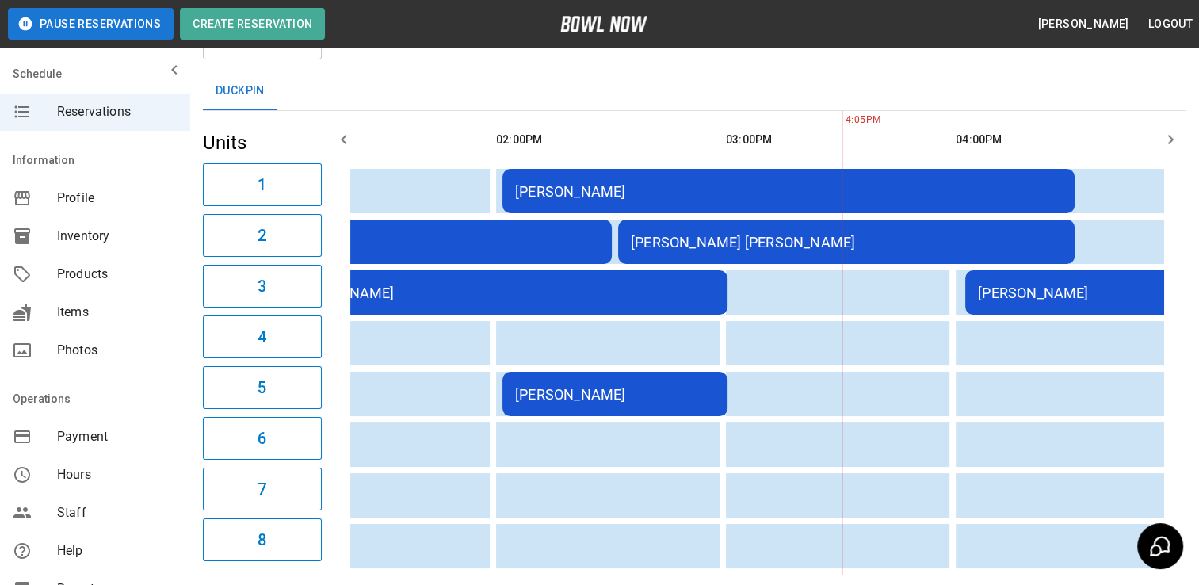
scroll to position [0, 1360]
